Goal: Check status: Check status

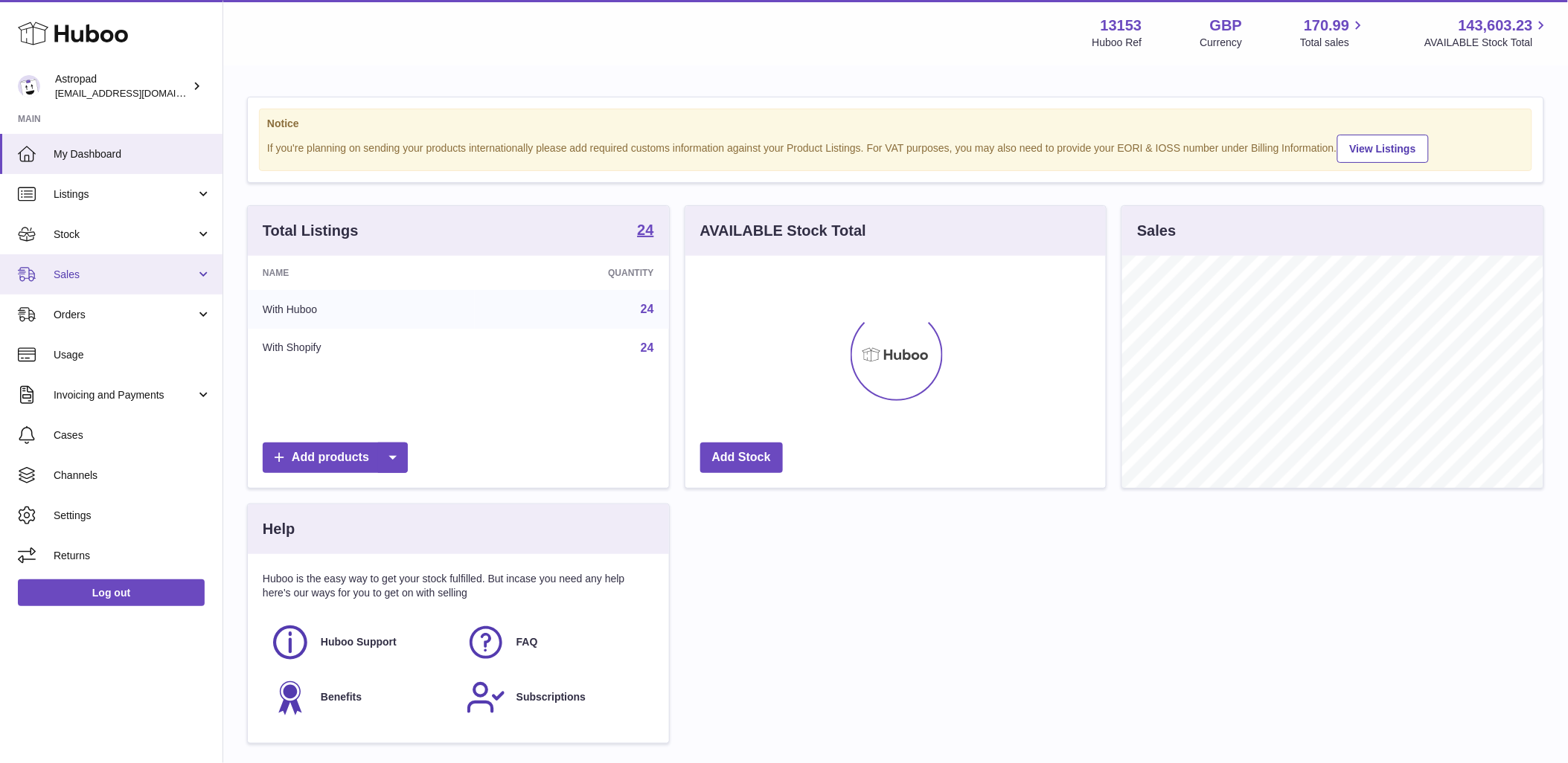
scroll to position [232, 421]
drag, startPoint x: 109, startPoint y: 269, endPoint x: 114, endPoint y: 285, distance: 16.8
click at [109, 269] on span "Sales" at bounding box center [124, 275] width 142 height 14
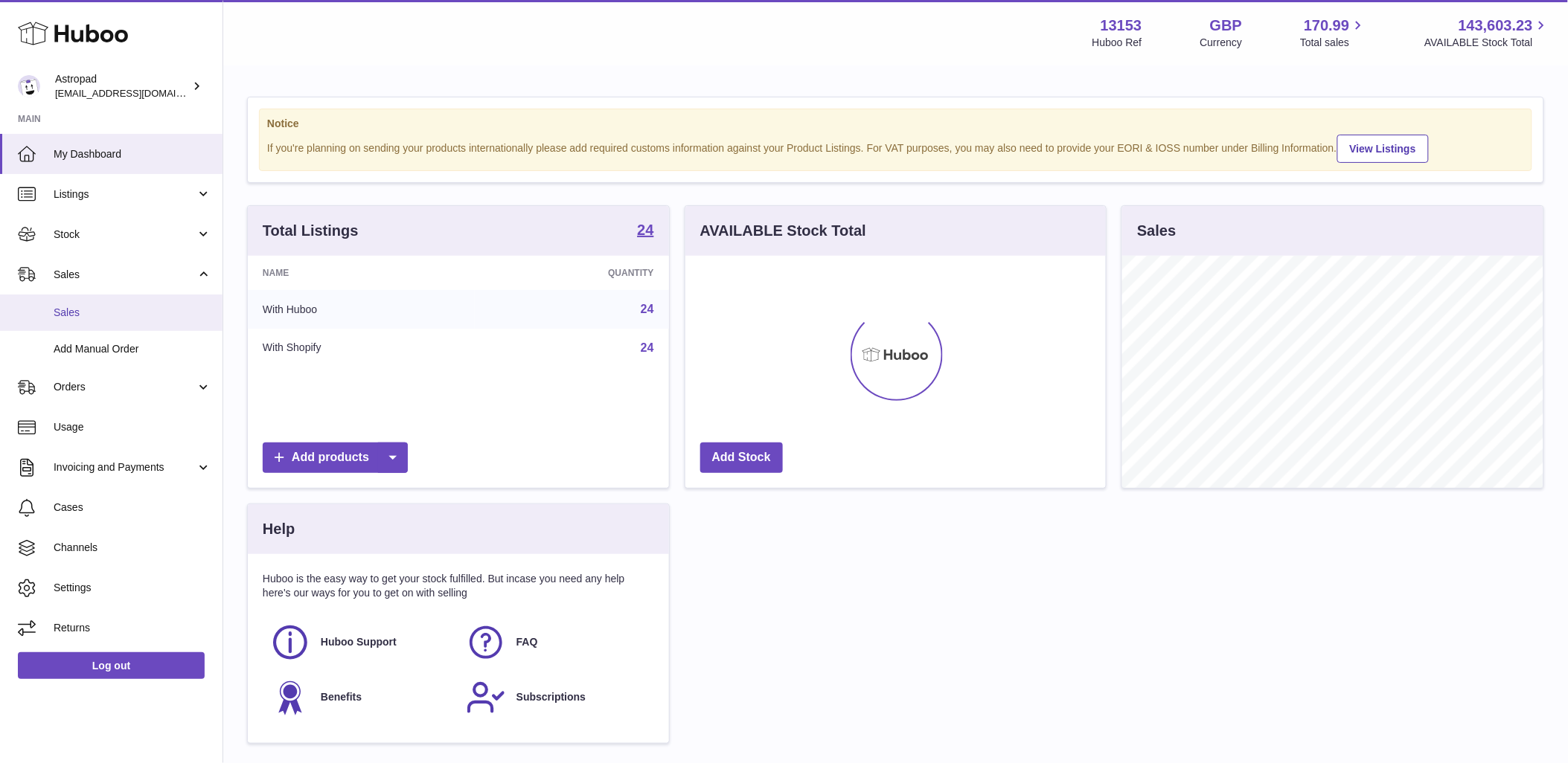
click at [121, 317] on span "Sales" at bounding box center [132, 313] width 158 height 14
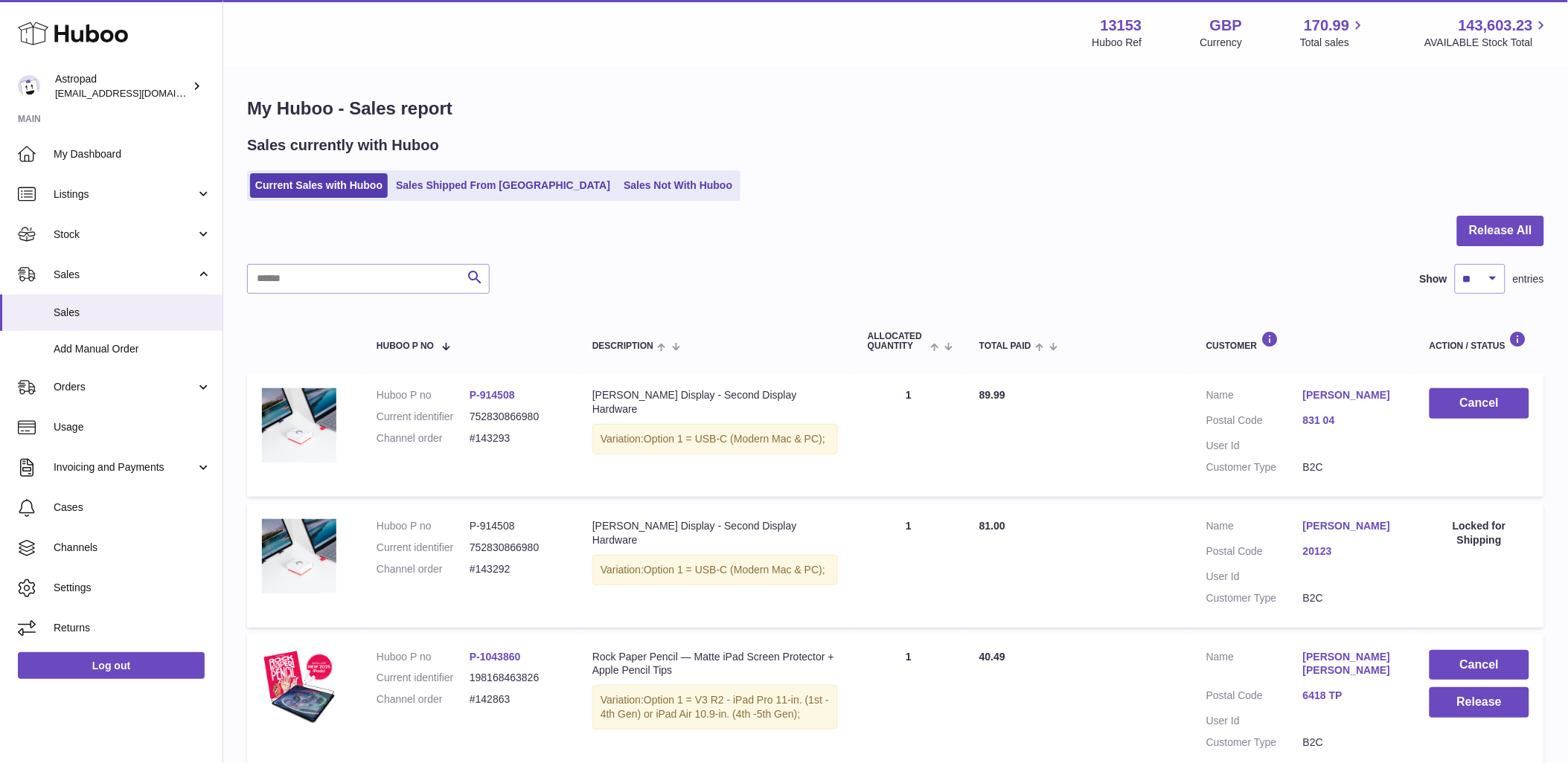
click at [473, 199] on ul "Current Sales with Huboo Sales Shipped From Huboo Sales Not With Huboo" at bounding box center [494, 185] width 494 height 31
click at [473, 192] on link "Sales Shipped From [GEOGRAPHIC_DATA]" at bounding box center [503, 185] width 225 height 24
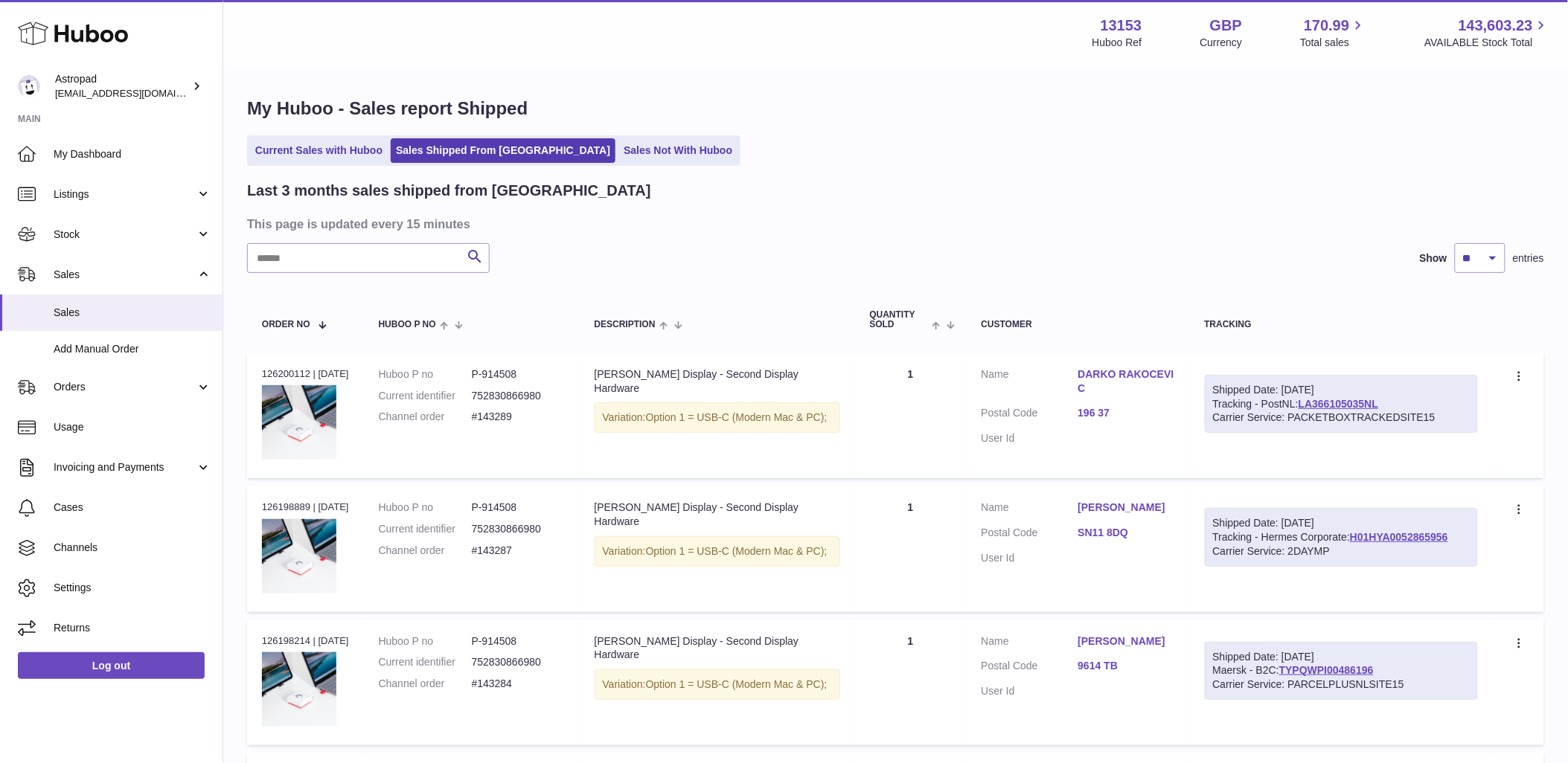
click at [281, 272] on input "text" at bounding box center [368, 259] width 243 height 30
click at [301, 261] on input "text" at bounding box center [368, 259] width 243 height 30
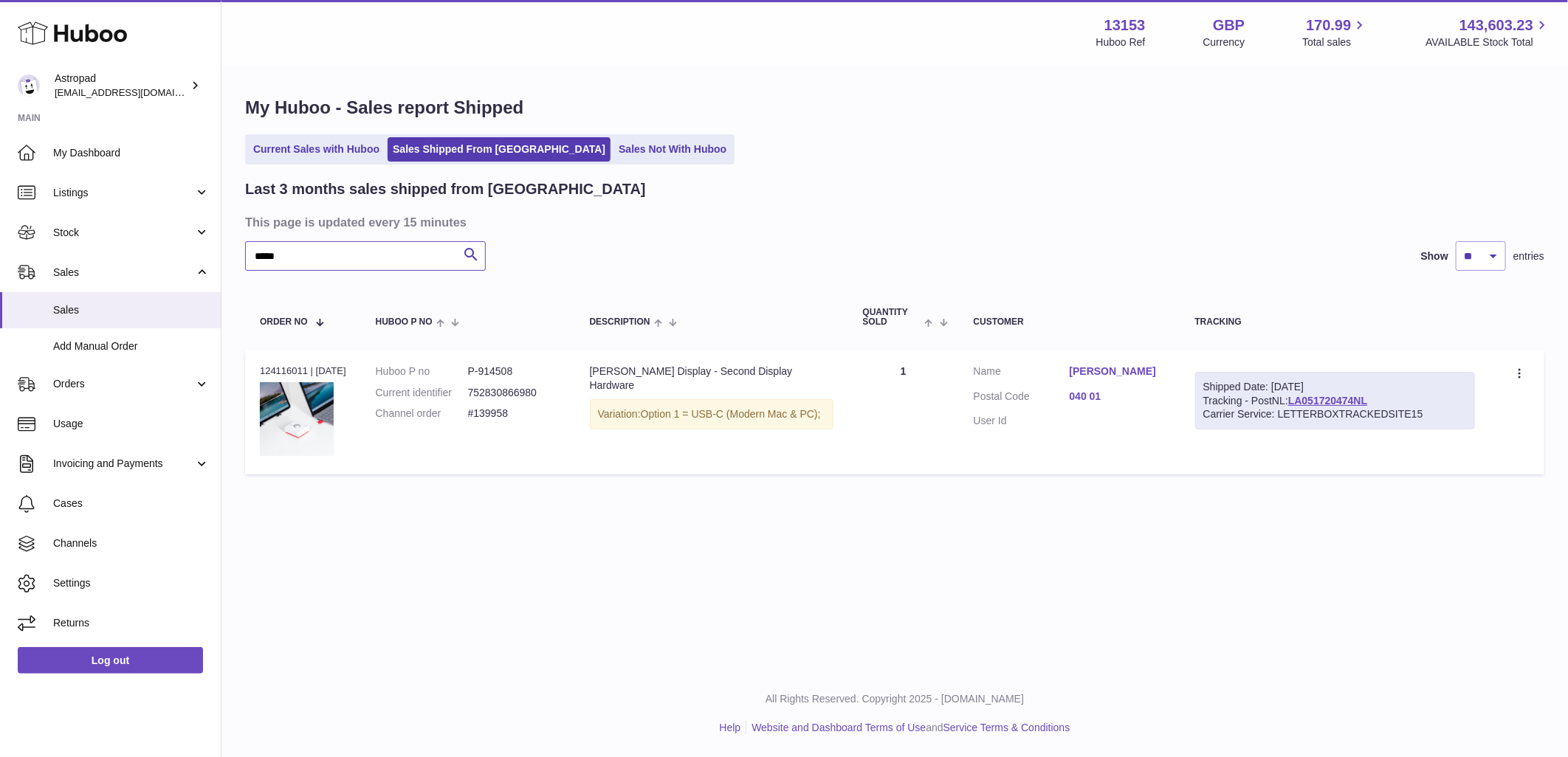
type input "*****"
click at [480, 403] on dl "Huboo P no P-914508 Current identifier 752830866980 Channel order #139958" at bounding box center [467, 396] width 184 height 65
copy tr "#139958 Description"
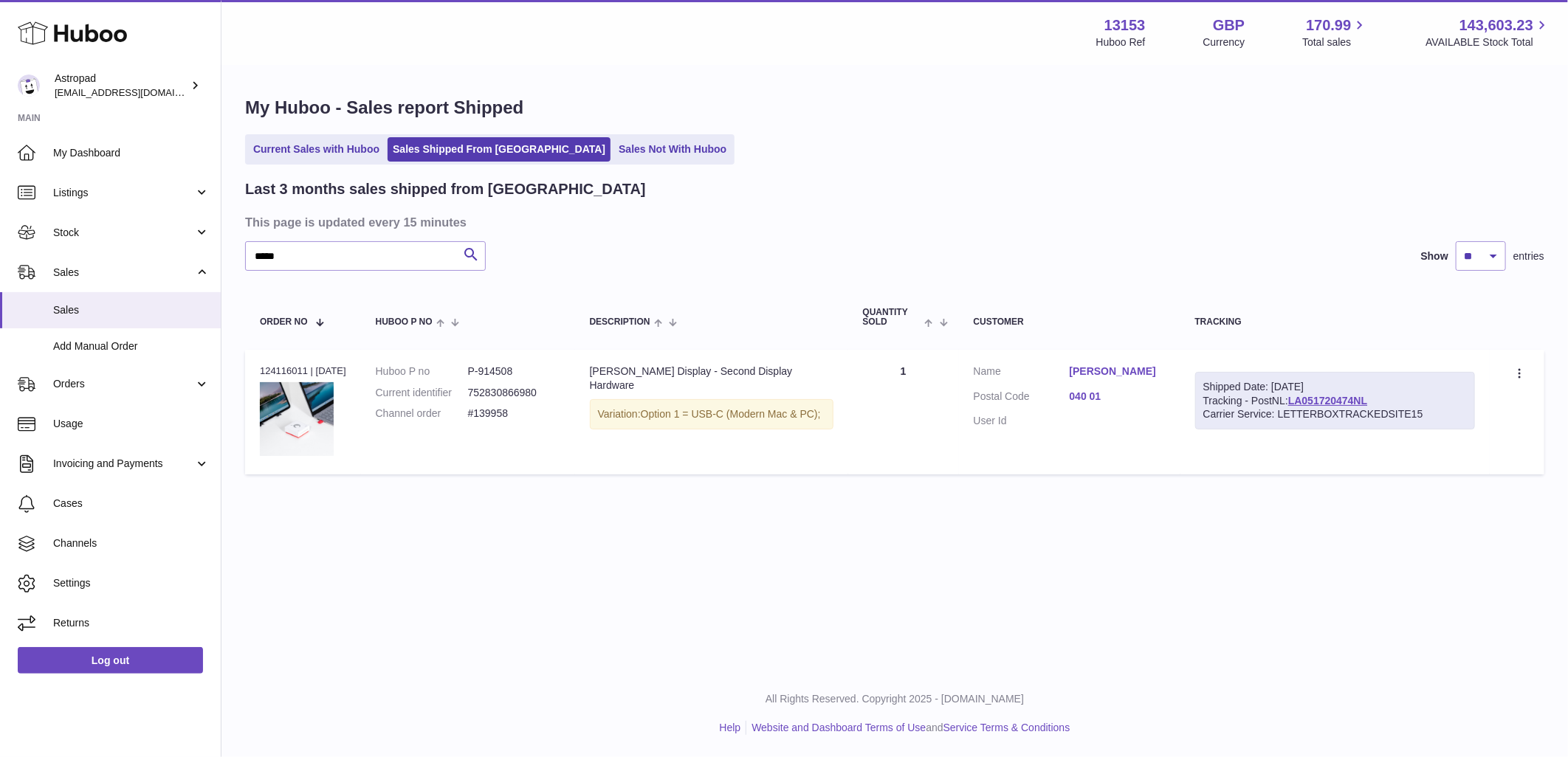
click at [279, 367] on div "Order no 124116011 | [DATE]" at bounding box center [302, 371] width 86 height 13
copy div "124116011"
click at [317, 253] on input "*****" at bounding box center [365, 256] width 241 height 30
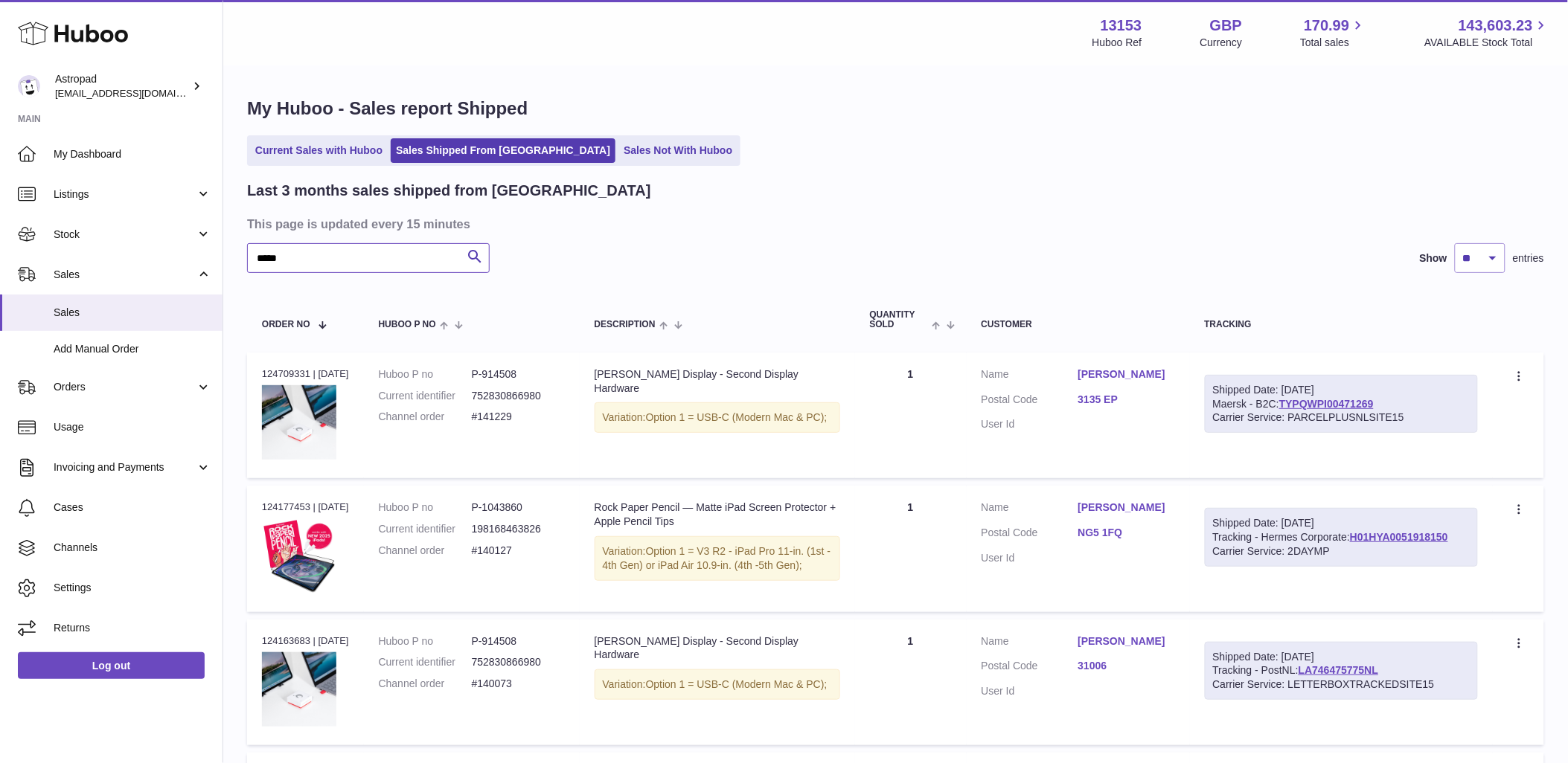
type input "****"
click at [507, 414] on dd "#141229" at bounding box center [518, 417] width 93 height 14
copy tr "#141229 Description"
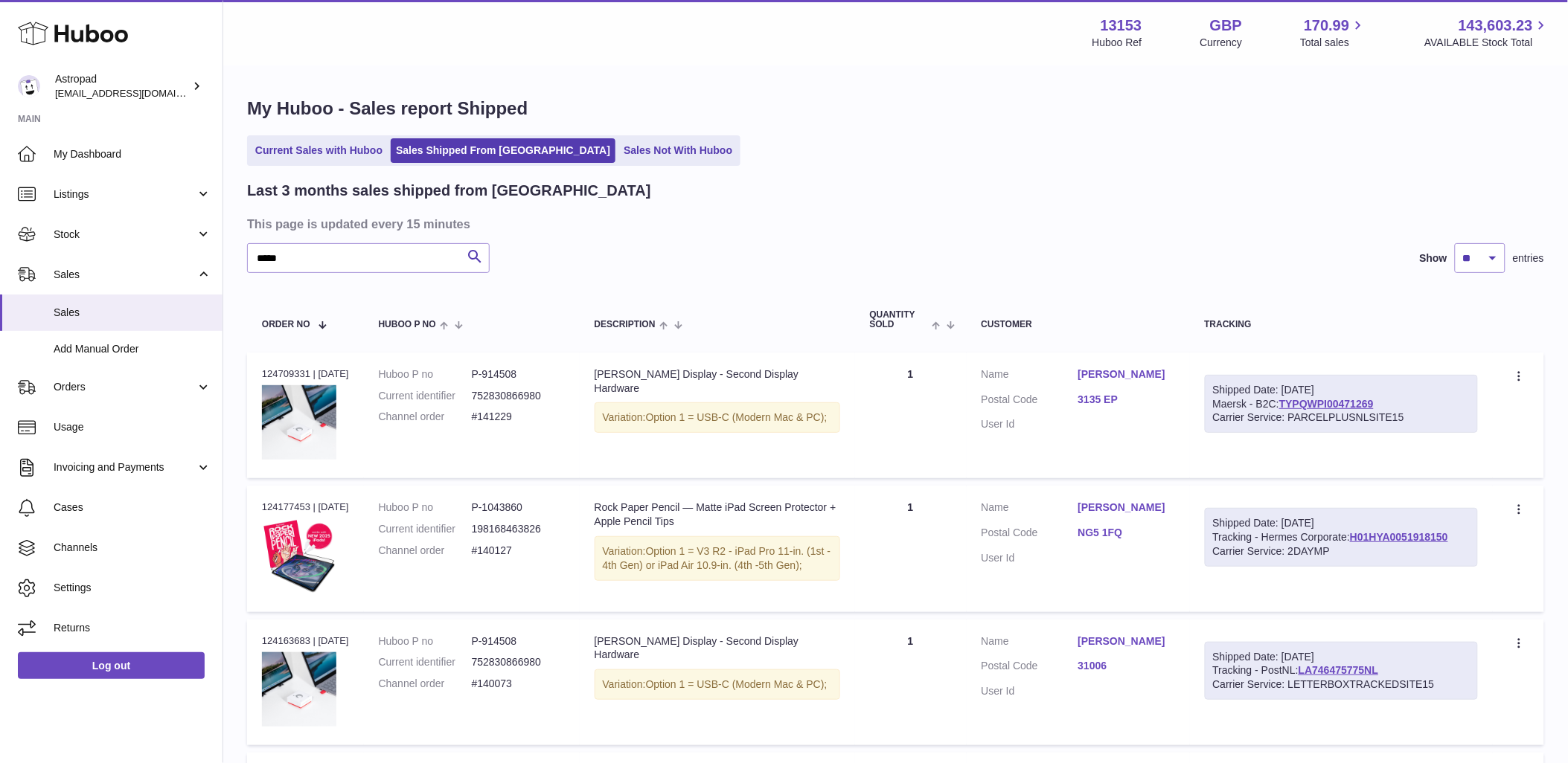
click at [269, 374] on div "Order no 124709331 | [DATE]" at bounding box center [305, 374] width 87 height 13
copy div "124709331"
